Goal: Information Seeking & Learning: Learn about a topic

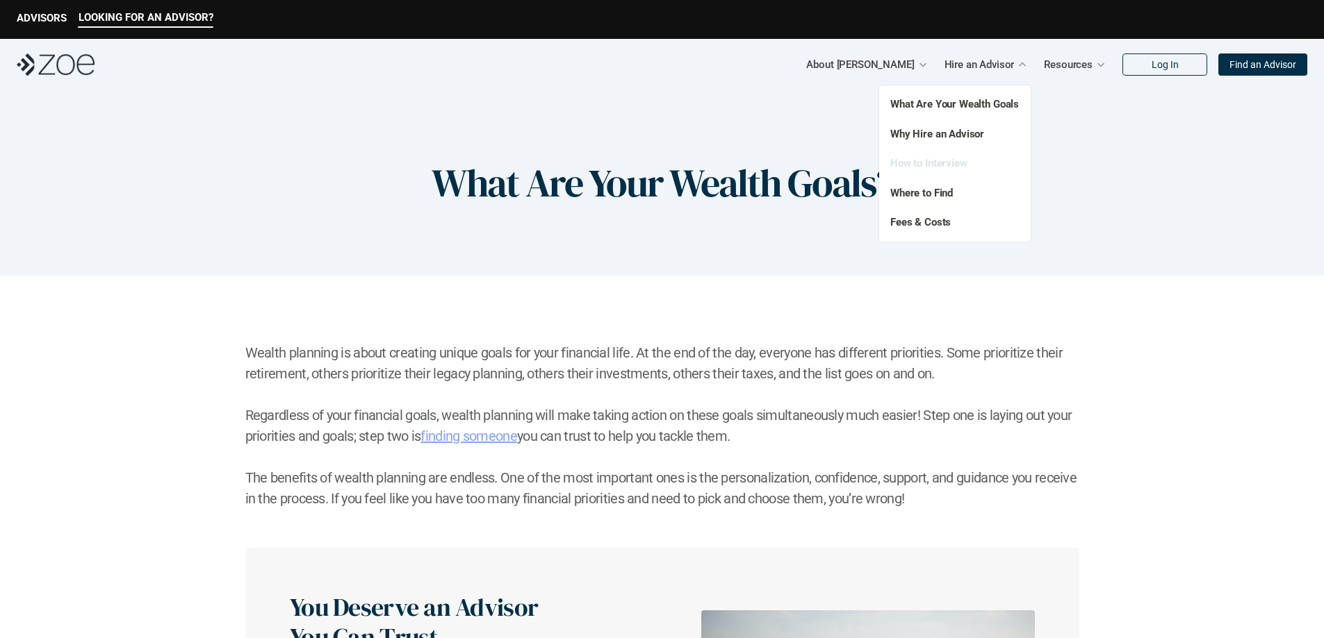
click at [929, 163] on link "How to Interview" at bounding box center [928, 163] width 77 height 13
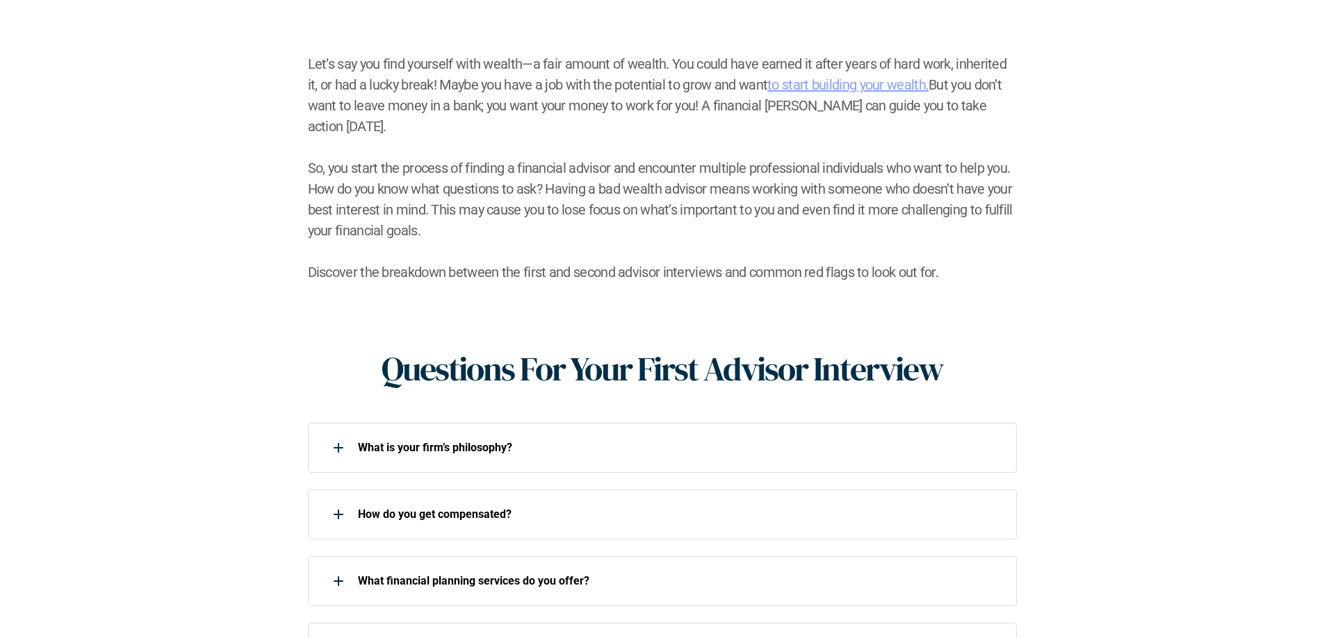
scroll to position [417, 0]
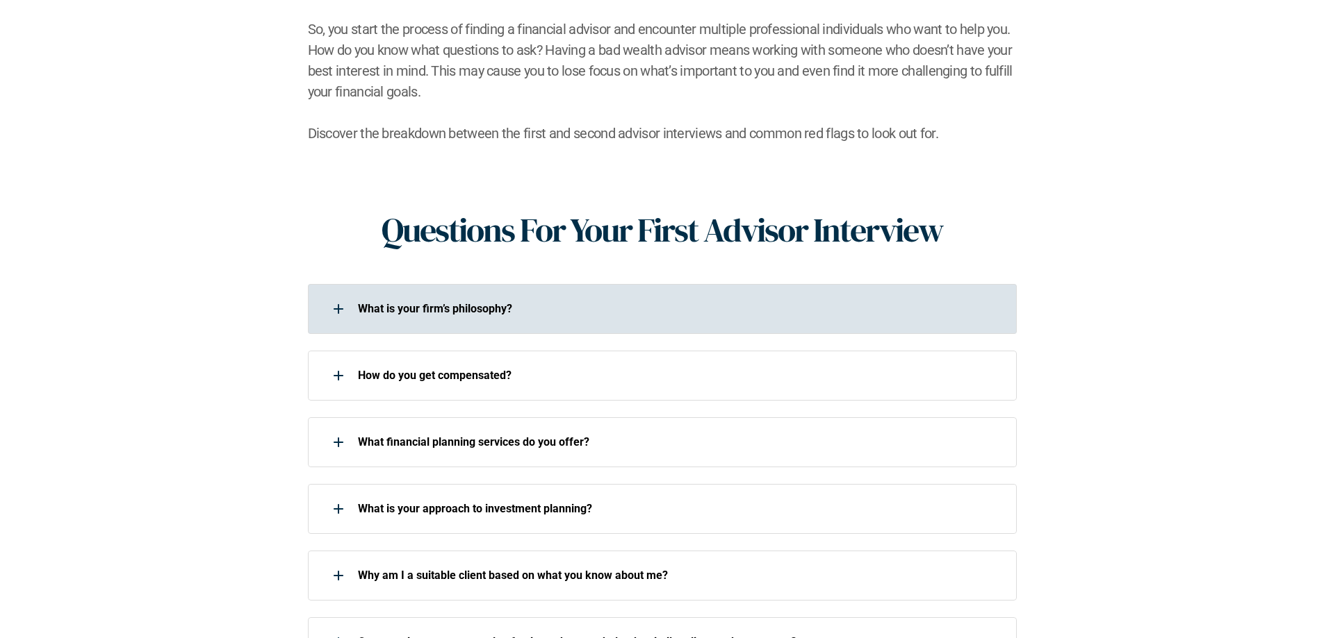
click at [521, 302] on p "What is your firm’s philosophy?" at bounding box center [678, 308] width 641 height 13
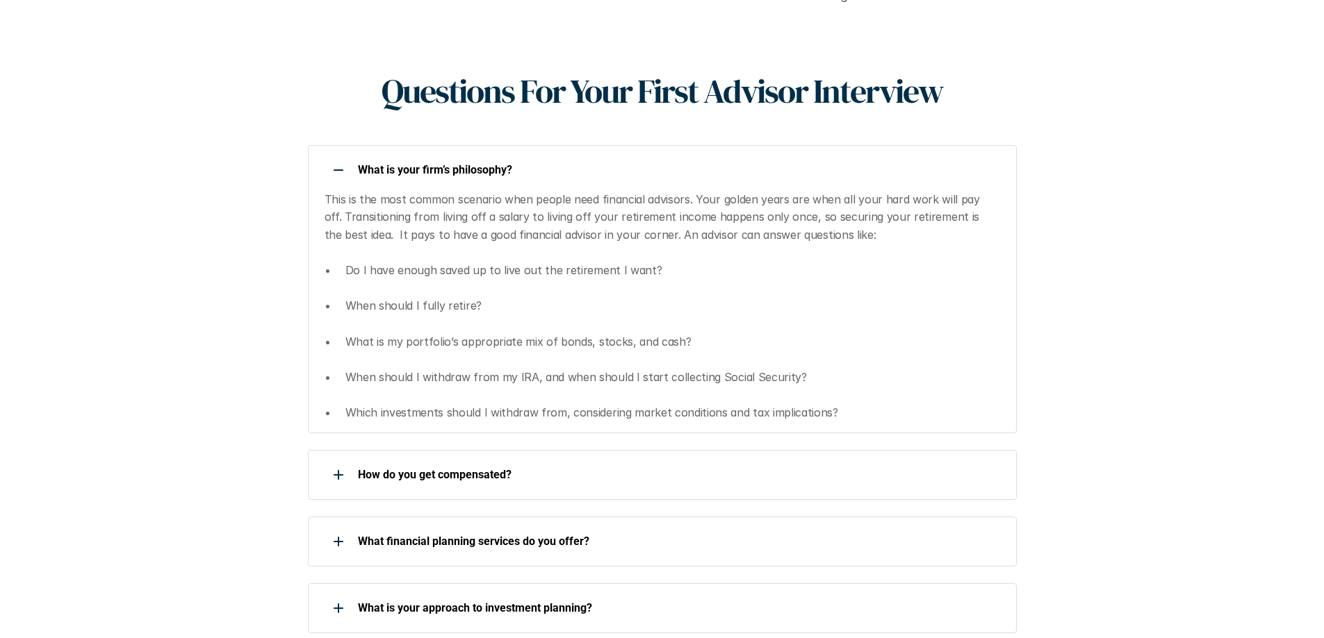
scroll to position [625, 0]
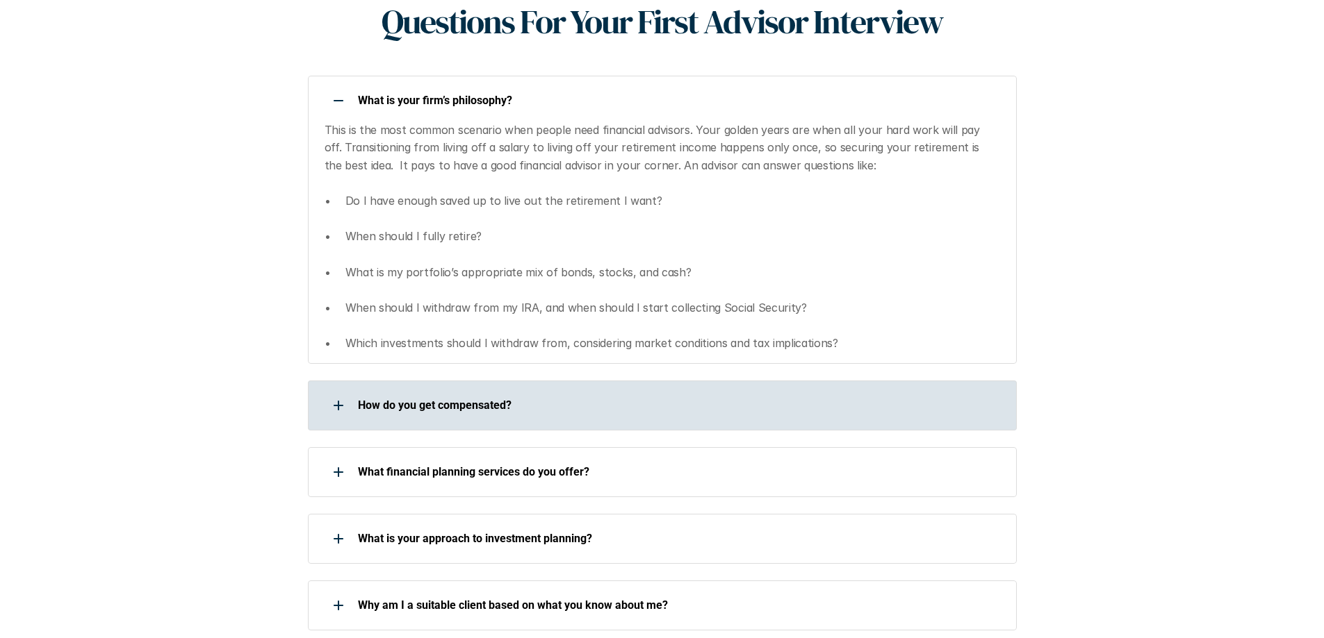
click at [431, 399] on p "How do you get compensated?" at bounding box center [678, 405] width 641 height 13
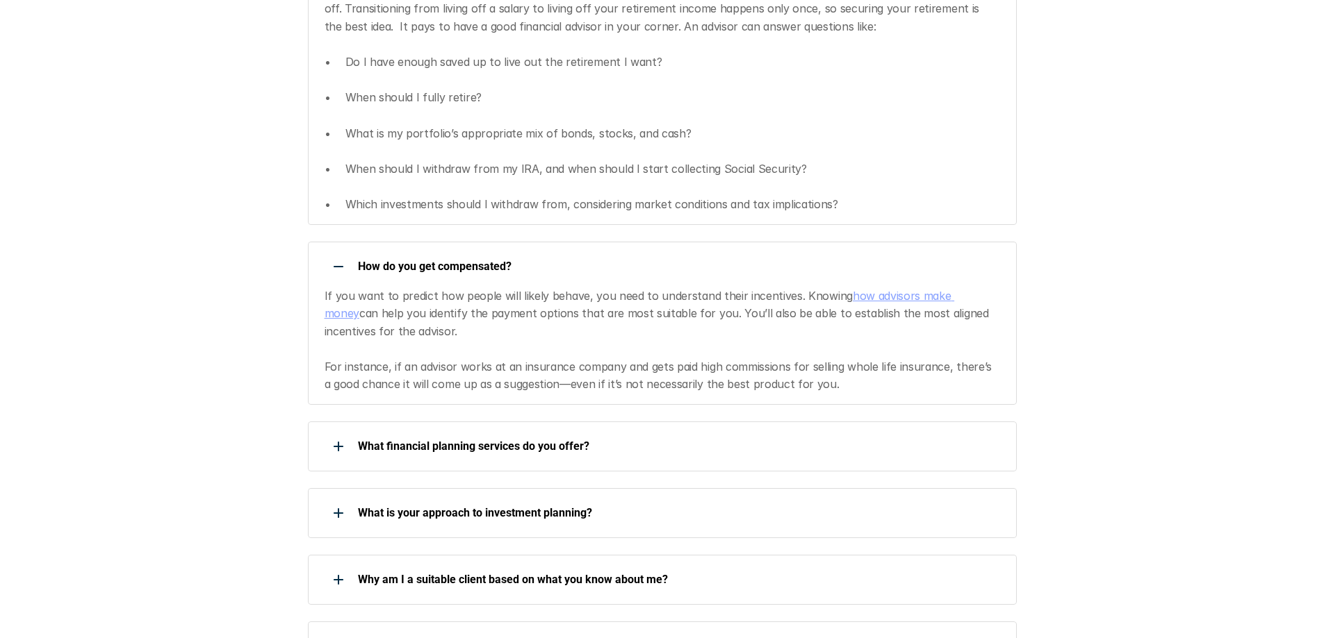
scroll to position [834, 0]
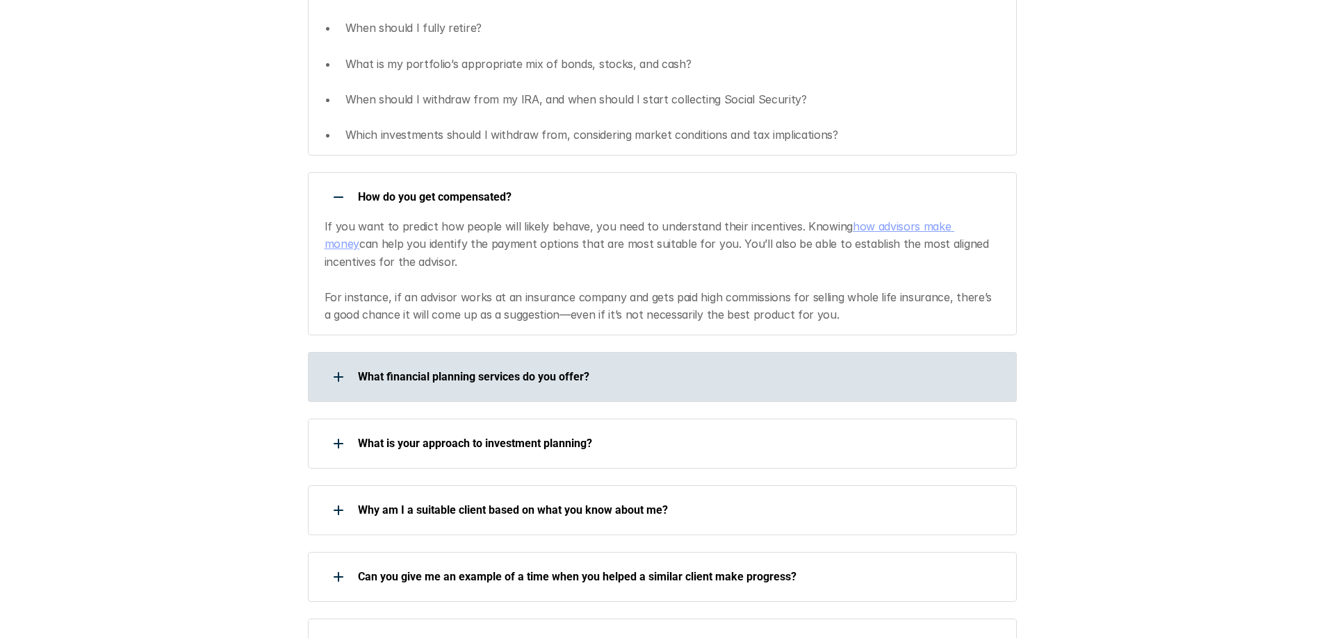
click at [449, 370] on p "What financial planning services do you offer?" at bounding box center [678, 376] width 641 height 13
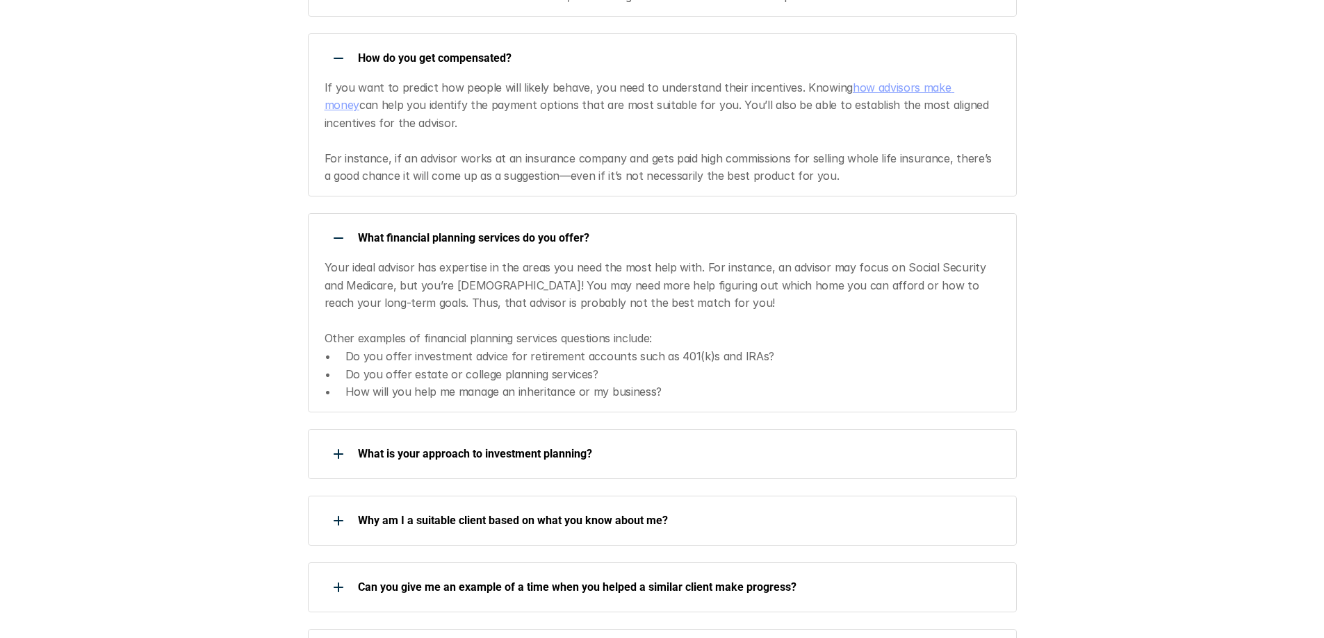
scroll to position [1042, 0]
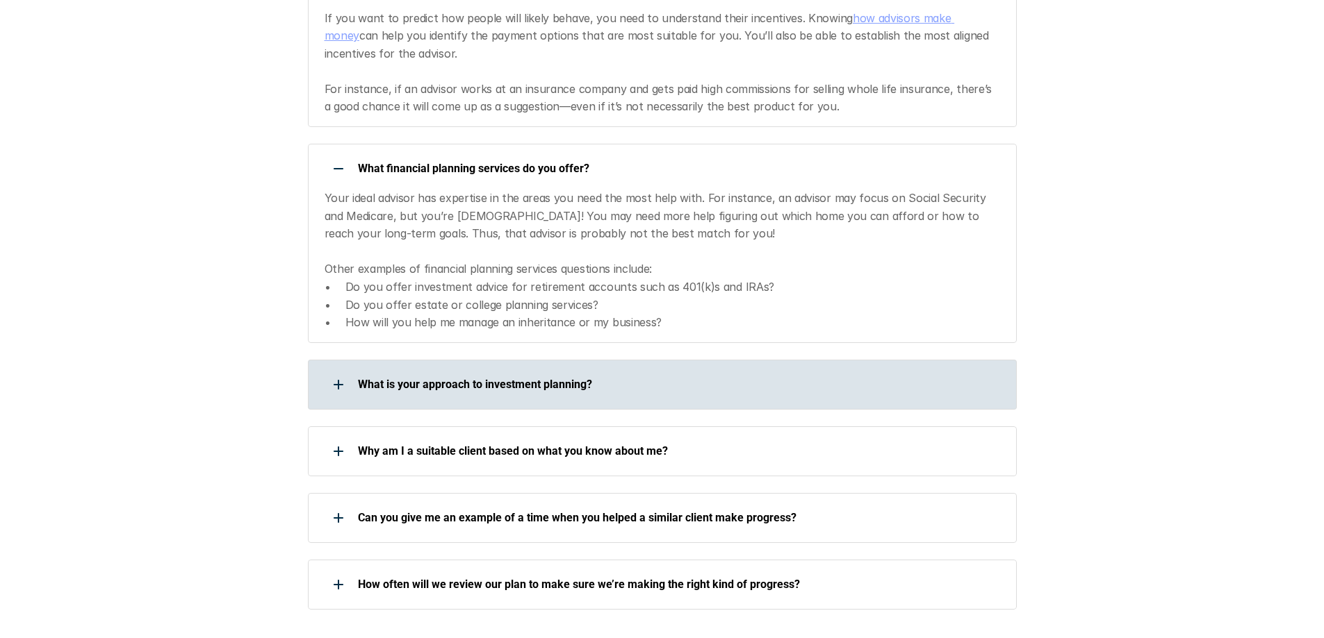
click at [443, 378] on p "What is your approach to investment planning?" at bounding box center [678, 384] width 641 height 13
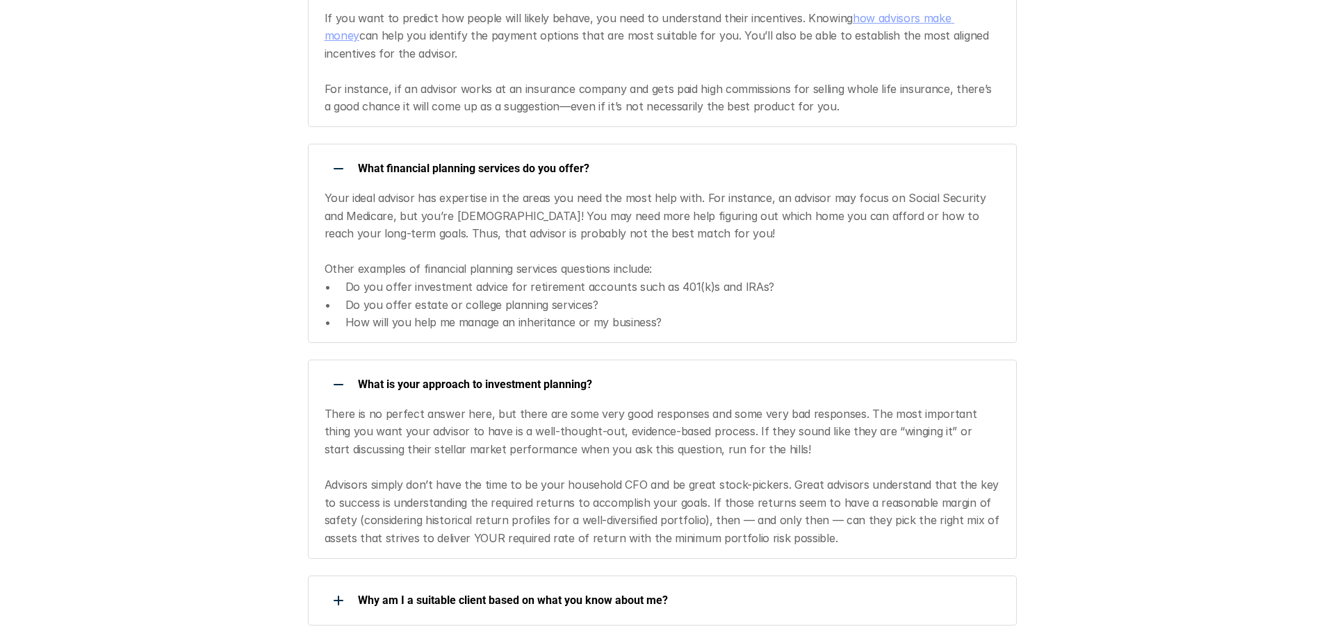
scroll to position [1251, 0]
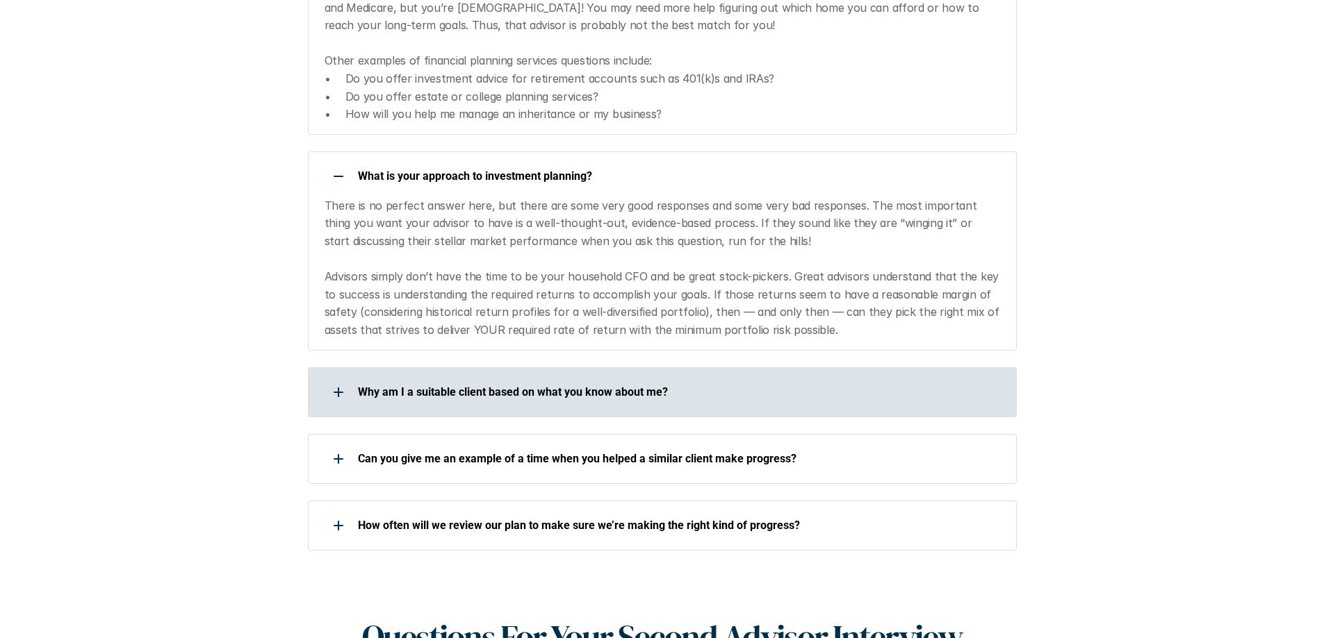
click at [455, 379] on div "Why am I a suitable client based on what you know about me?" at bounding box center [653, 393] width 691 height 28
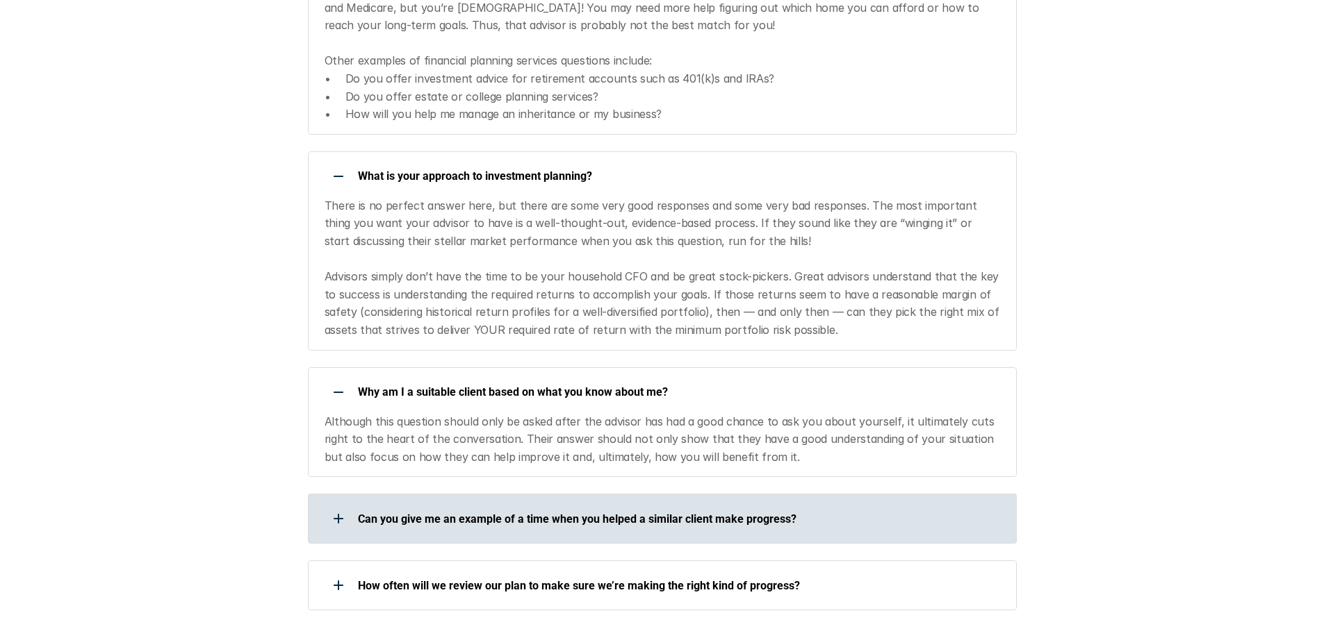
click at [485, 513] on p "Can you give me an example of a time when you helped a similar client make prog…" at bounding box center [678, 519] width 641 height 13
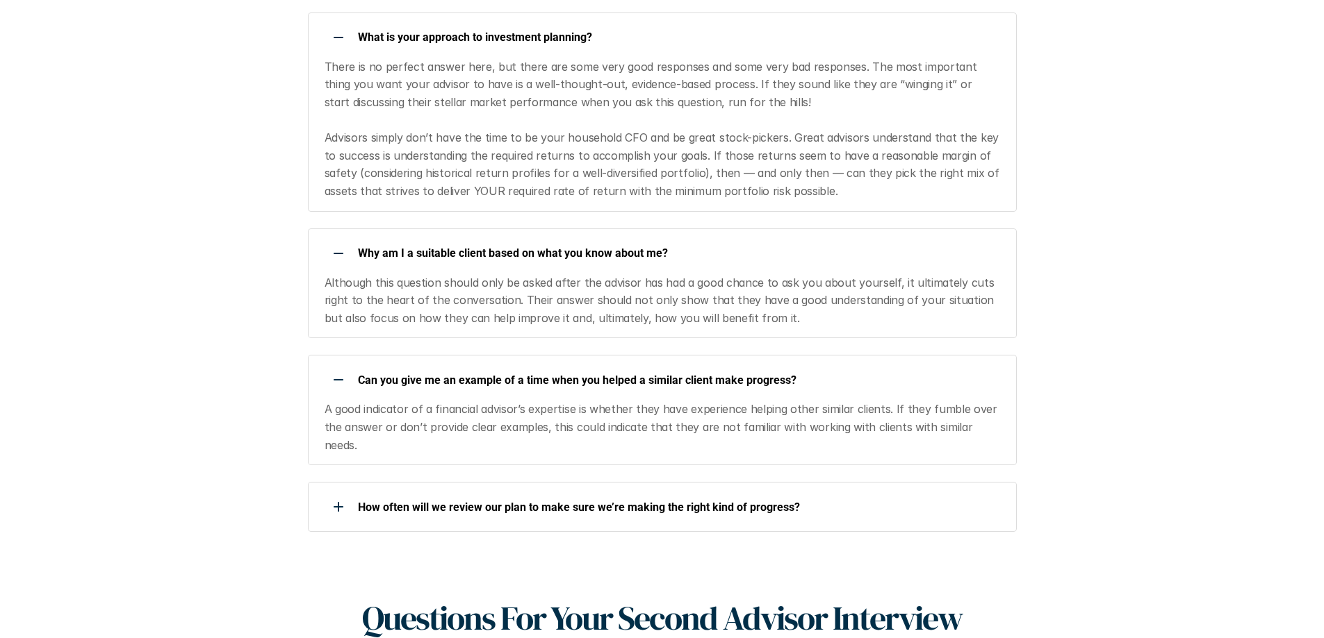
scroll to position [1459, 0]
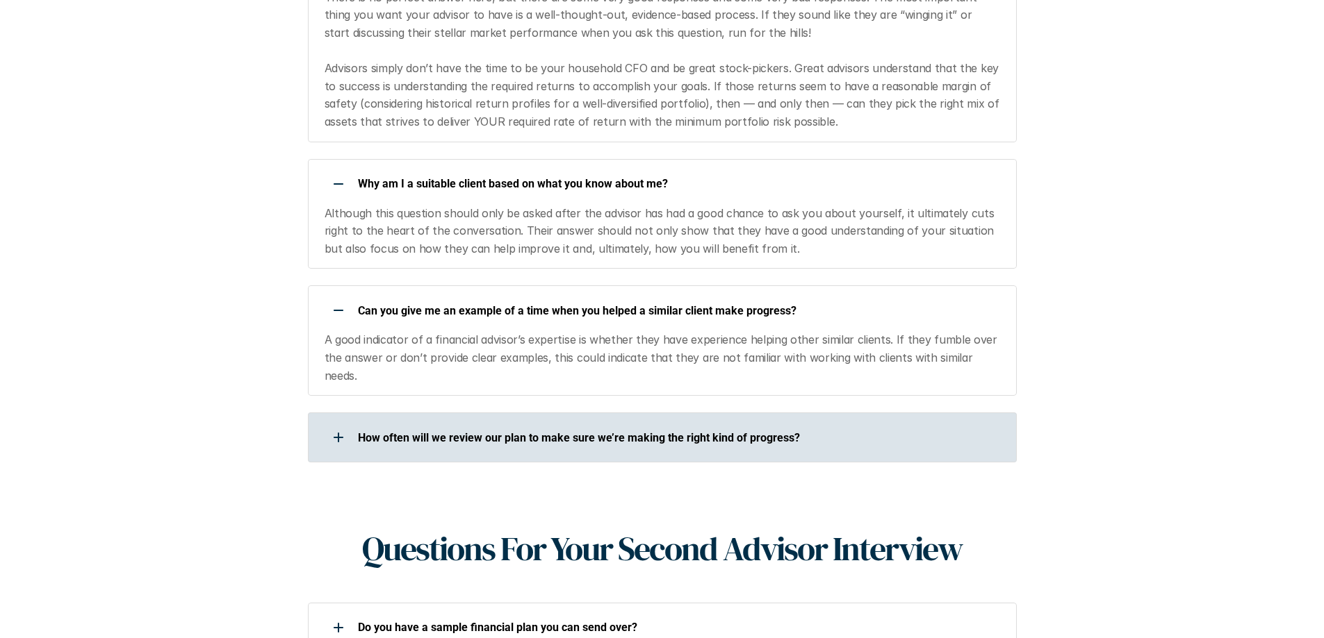
click at [479, 431] on p "How often will we review our plan to make sure we’re making the right kind of p…" at bounding box center [678, 437] width 641 height 13
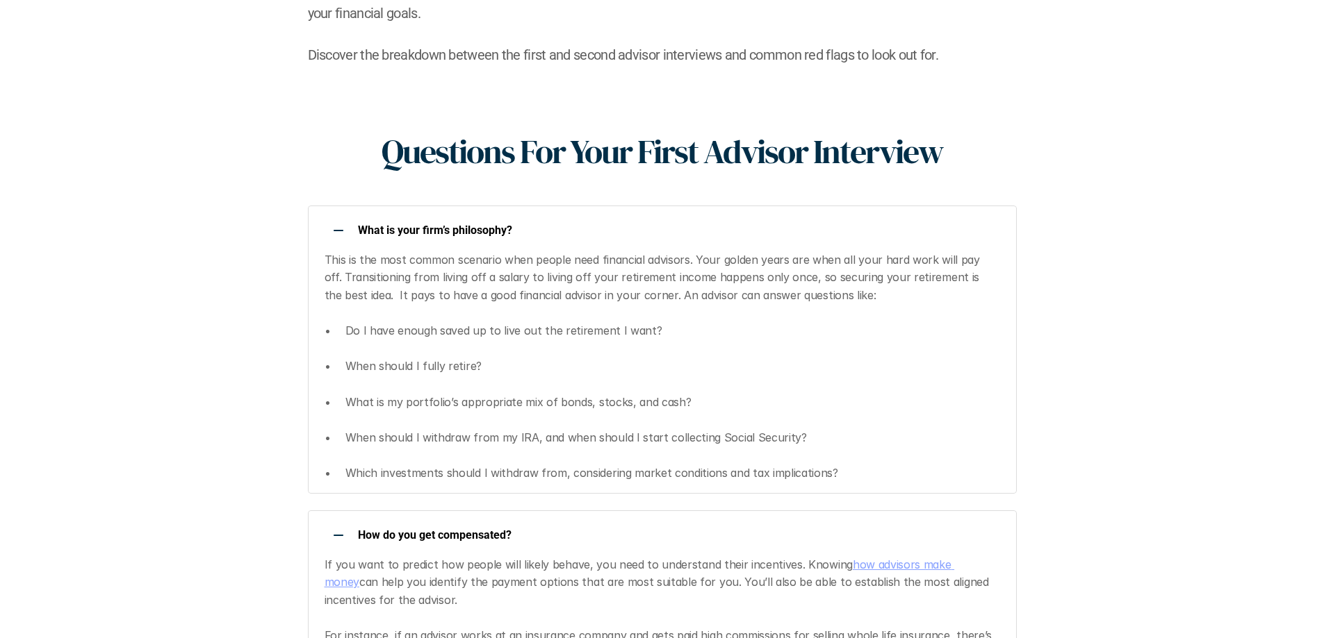
scroll to position [0, 0]
